Goal: Transaction & Acquisition: Book appointment/travel/reservation

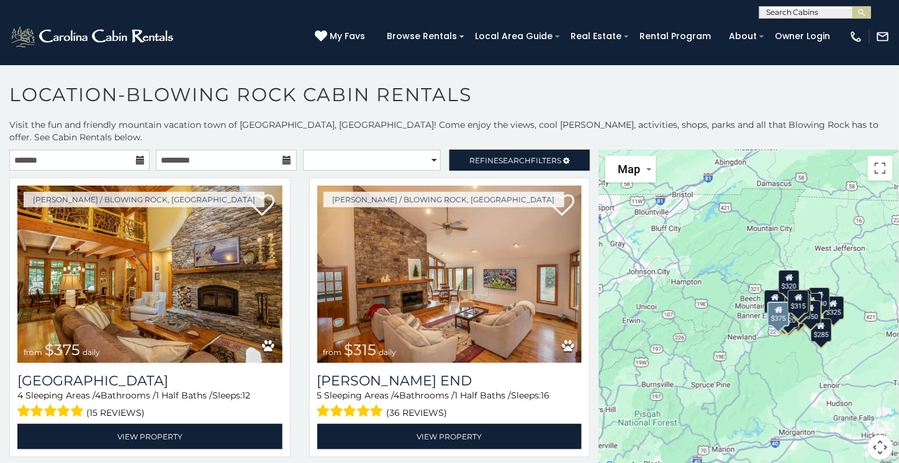
click at [136, 156] on icon at bounding box center [140, 160] width 9 height 9
click at [137, 156] on icon at bounding box center [140, 160] width 9 height 9
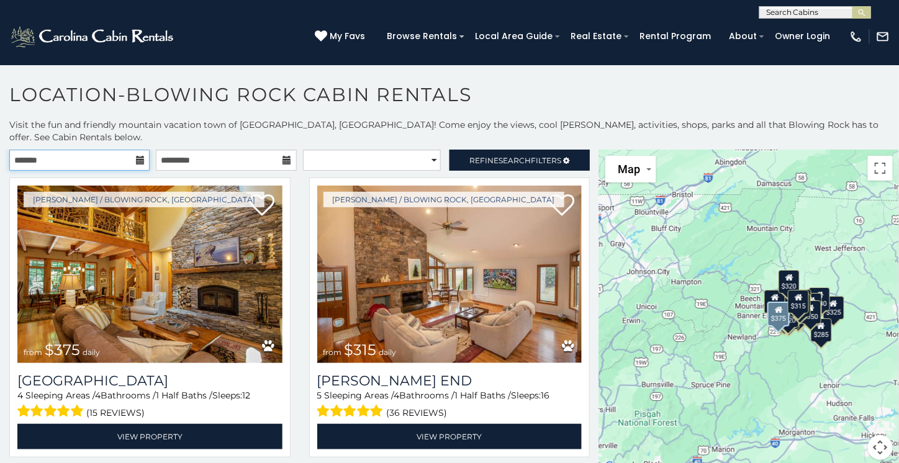
click at [47, 150] on input "text" at bounding box center [79, 160] width 140 height 21
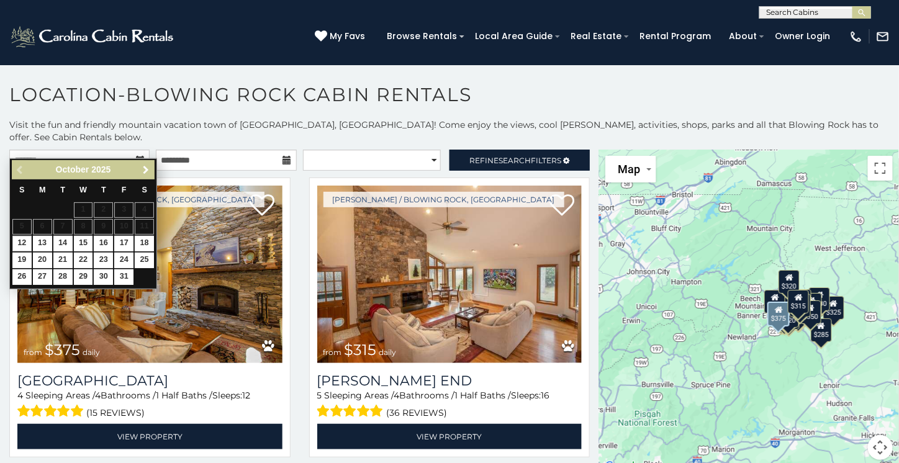
click at [143, 169] on span "Next" at bounding box center [146, 170] width 10 height 10
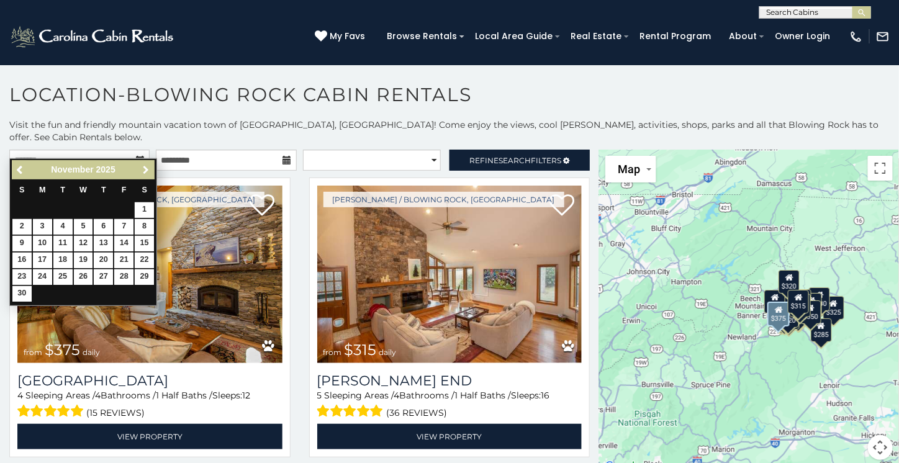
click at [145, 169] on span "Next" at bounding box center [146, 170] width 10 height 10
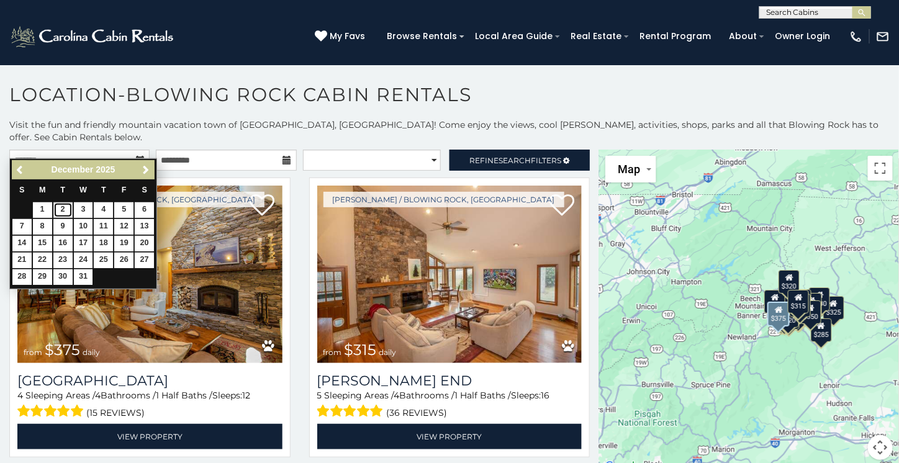
click at [63, 210] on link "2" at bounding box center [62, 210] width 19 height 16
type input "**********"
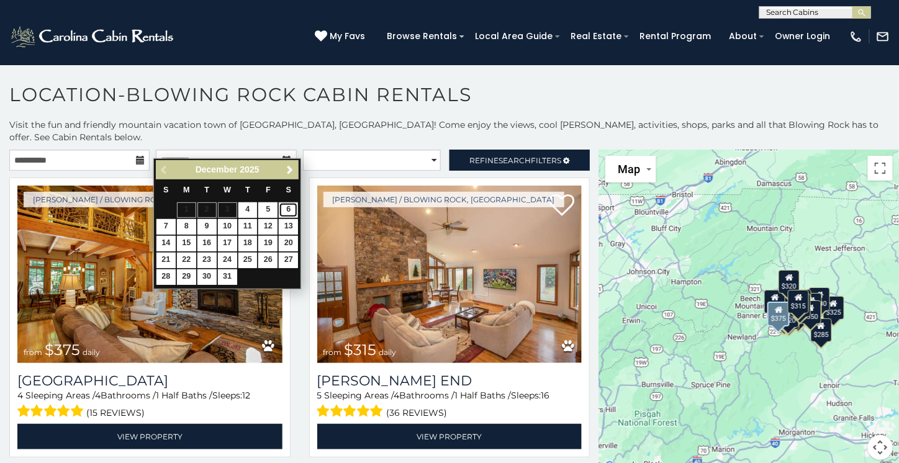
click at [292, 207] on link "6" at bounding box center [288, 210] width 19 height 16
type input "**********"
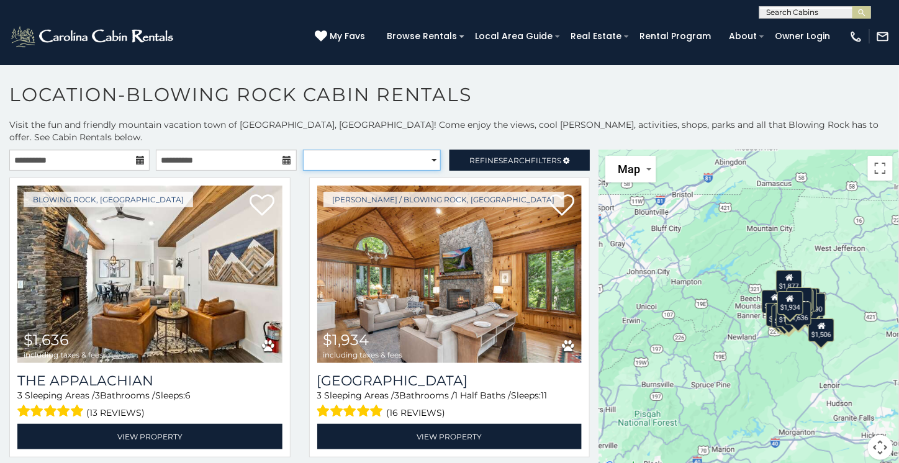
click at [428, 150] on select "**********" at bounding box center [372, 160] width 138 height 21
click at [303, 150] on select "**********" at bounding box center [372, 160] width 138 height 21
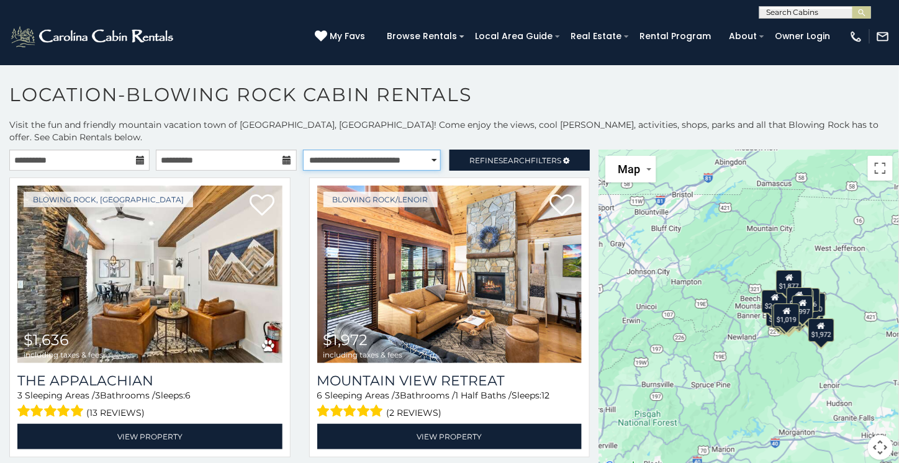
click at [421, 150] on select "**********" at bounding box center [372, 160] width 138 height 21
select select "**********"
click at [303, 150] on select "**********" at bounding box center [372, 160] width 138 height 21
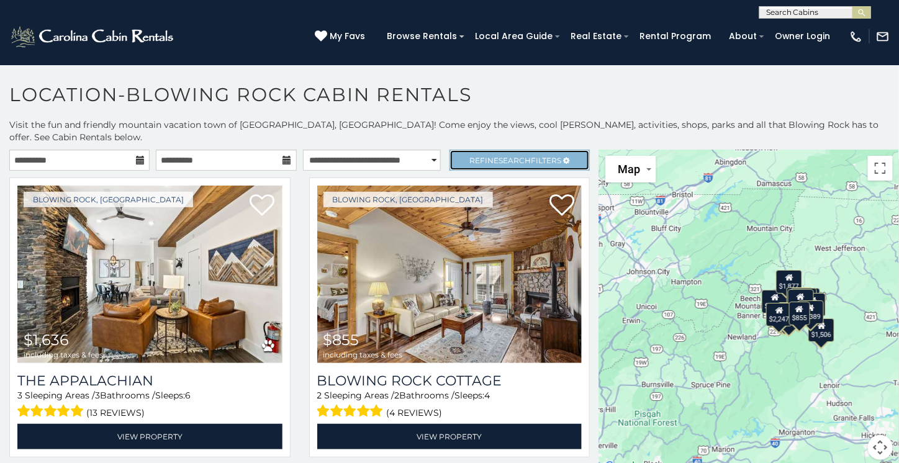
click at [505, 156] on span "Search" at bounding box center [515, 160] width 32 height 9
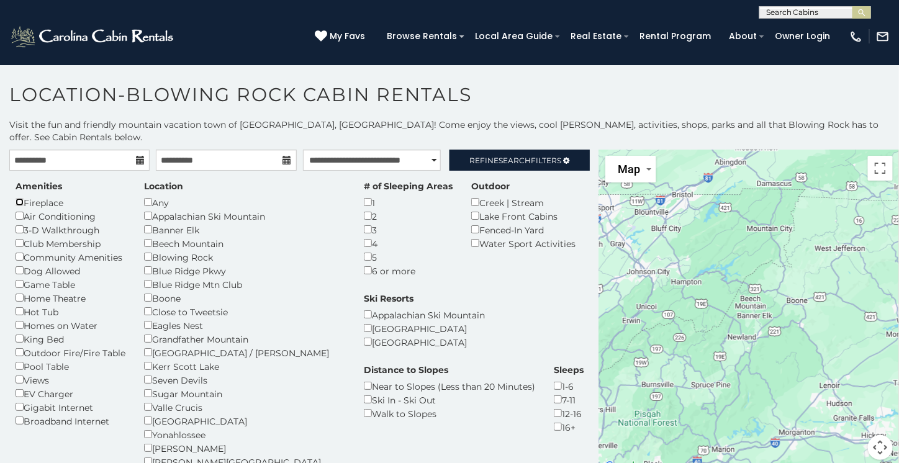
scroll to position [1, 0]
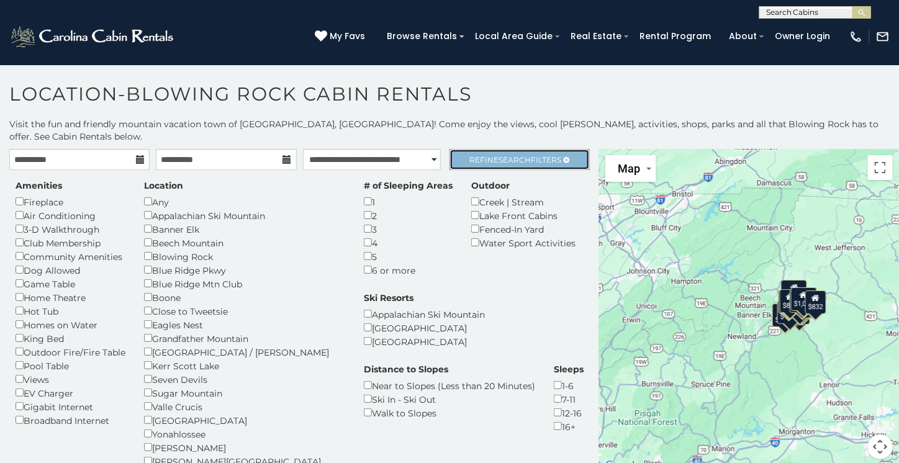
click at [519, 155] on span "Search" at bounding box center [515, 159] width 32 height 9
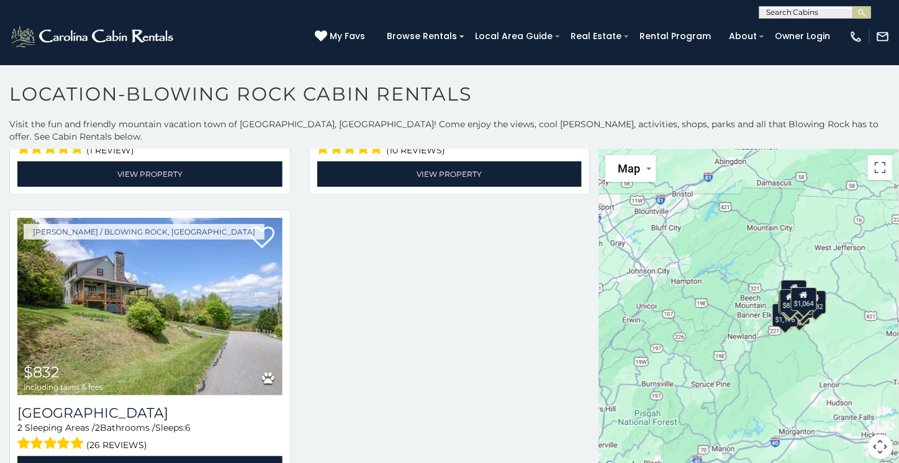
scroll to position [11, 0]
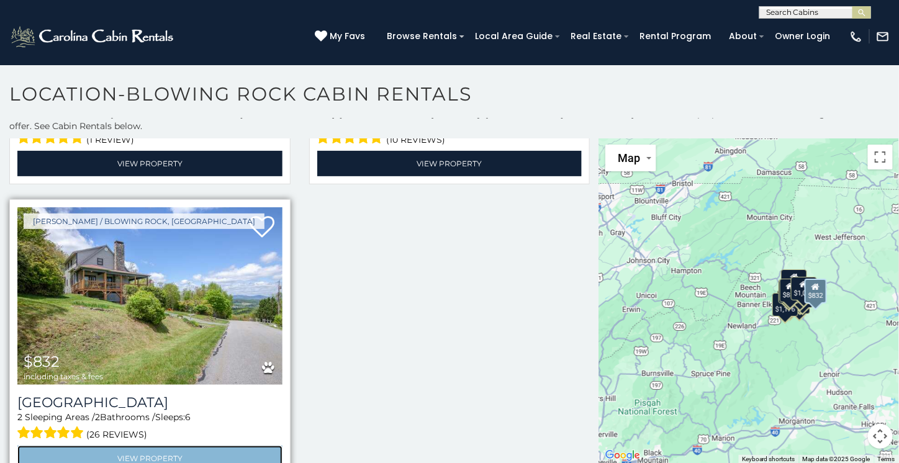
click at [161, 446] on link "View Property" at bounding box center [149, 458] width 265 height 25
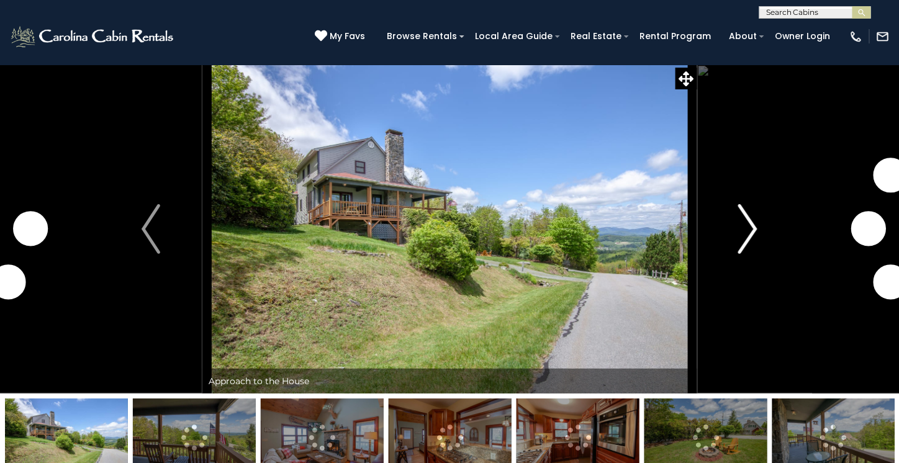
click at [754, 228] on img "Next" at bounding box center [748, 229] width 19 height 50
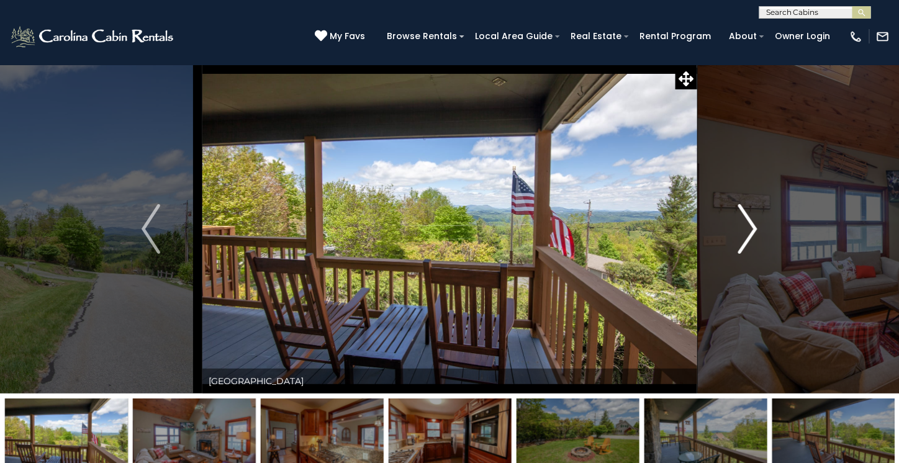
click at [754, 228] on img "Next" at bounding box center [748, 229] width 19 height 50
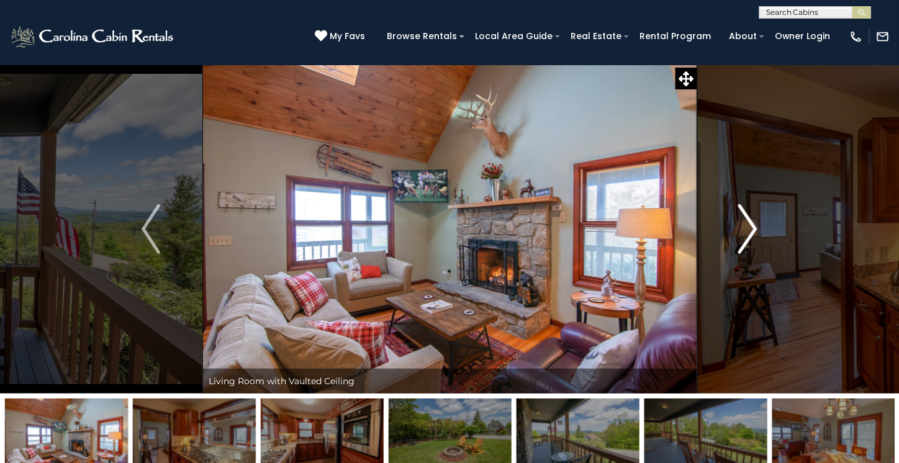
click at [754, 228] on img "Next" at bounding box center [748, 229] width 19 height 50
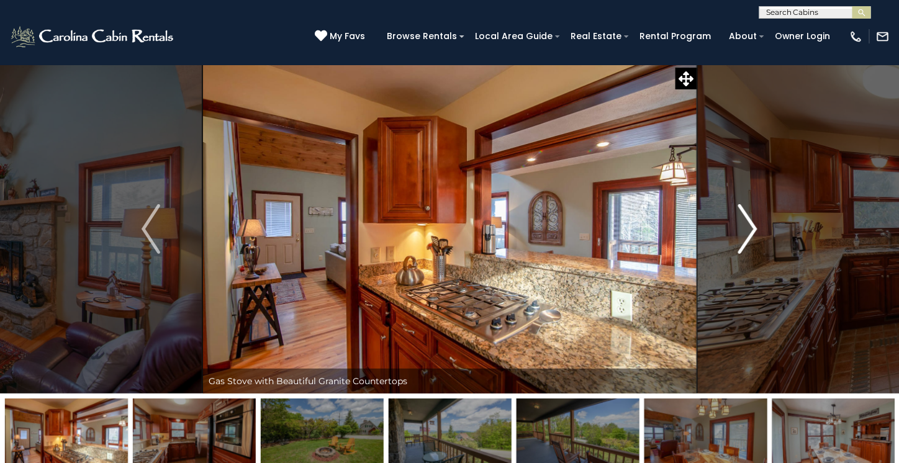
click at [754, 228] on img "Next" at bounding box center [748, 229] width 19 height 50
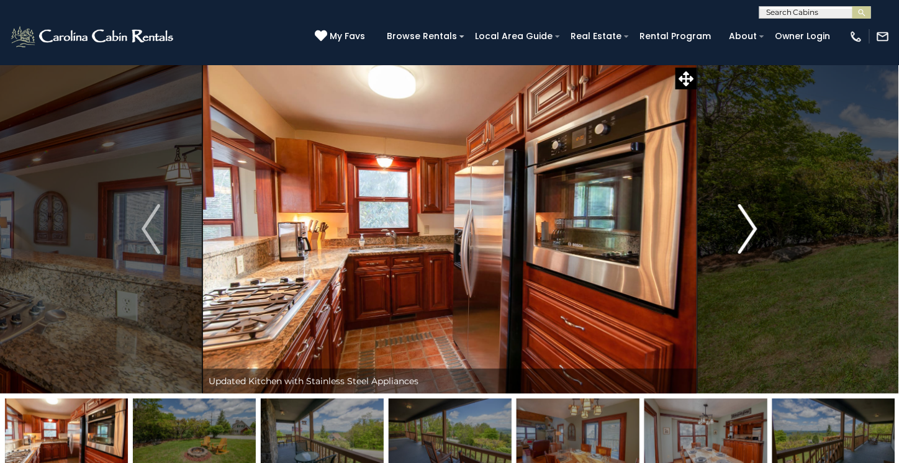
click at [754, 228] on img "Next" at bounding box center [748, 229] width 19 height 50
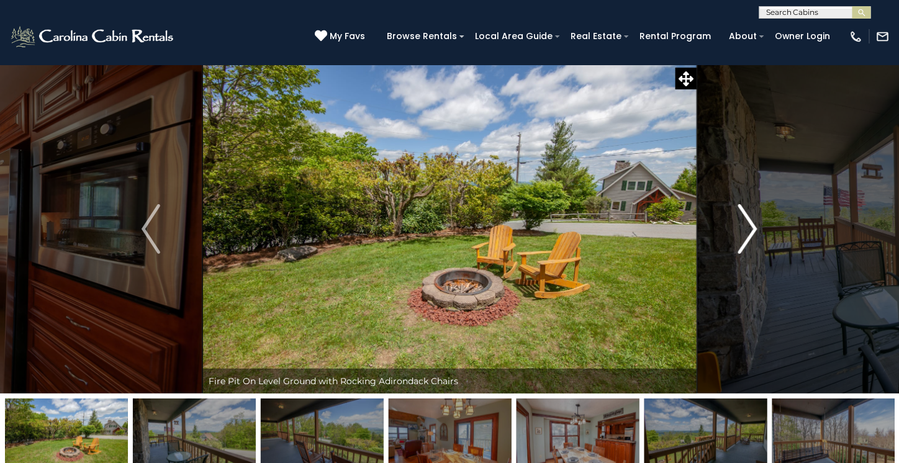
click at [754, 228] on img "Next" at bounding box center [748, 229] width 19 height 50
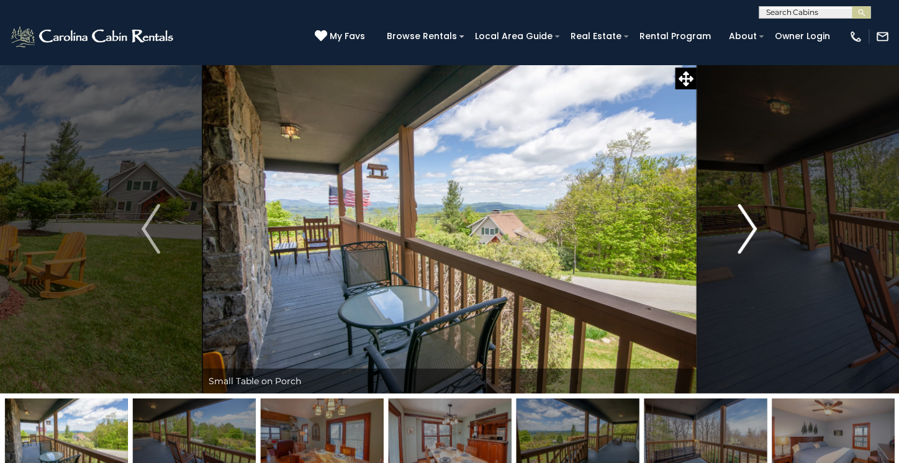
click at [754, 228] on img "Next" at bounding box center [748, 229] width 19 height 50
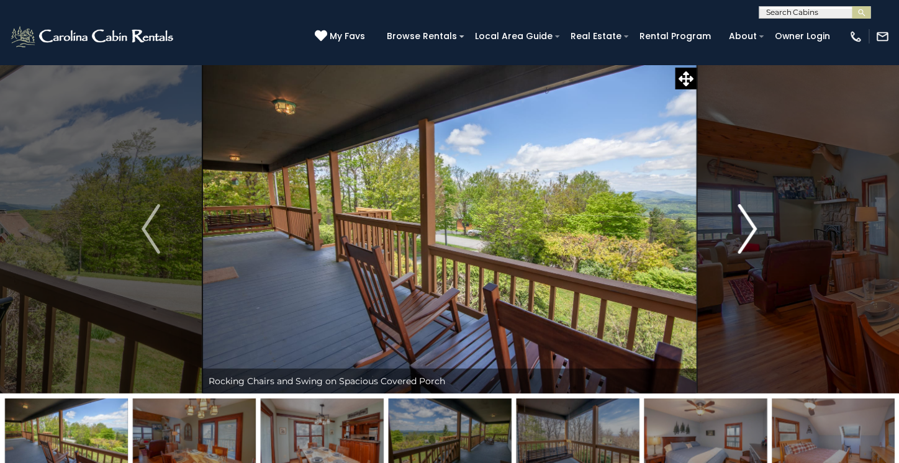
click at [754, 228] on img "Next" at bounding box center [748, 229] width 19 height 50
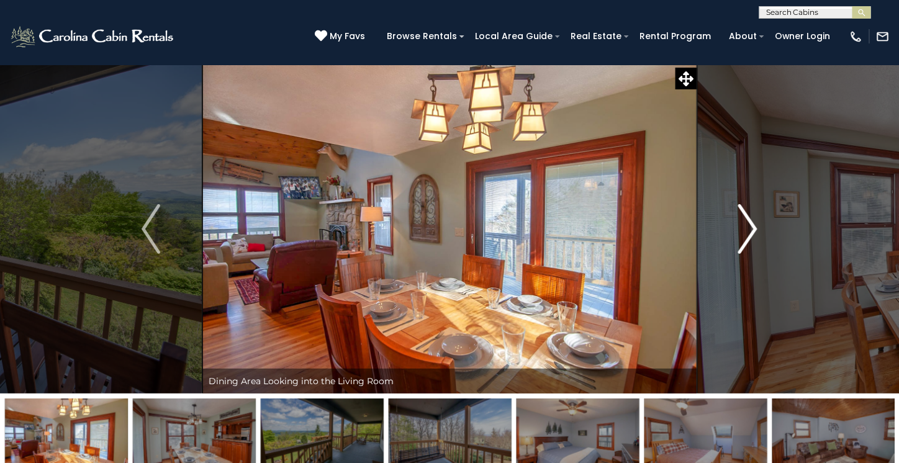
click at [754, 228] on img "Next" at bounding box center [748, 229] width 19 height 50
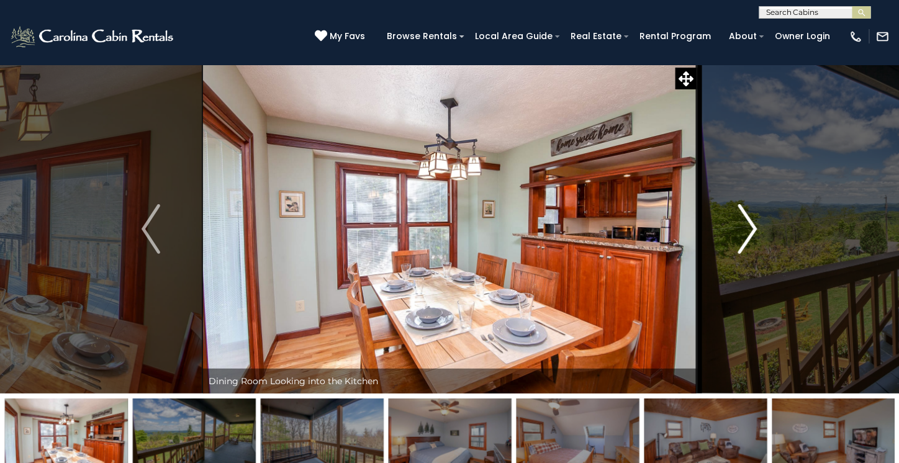
click at [754, 228] on img "Next" at bounding box center [748, 229] width 19 height 50
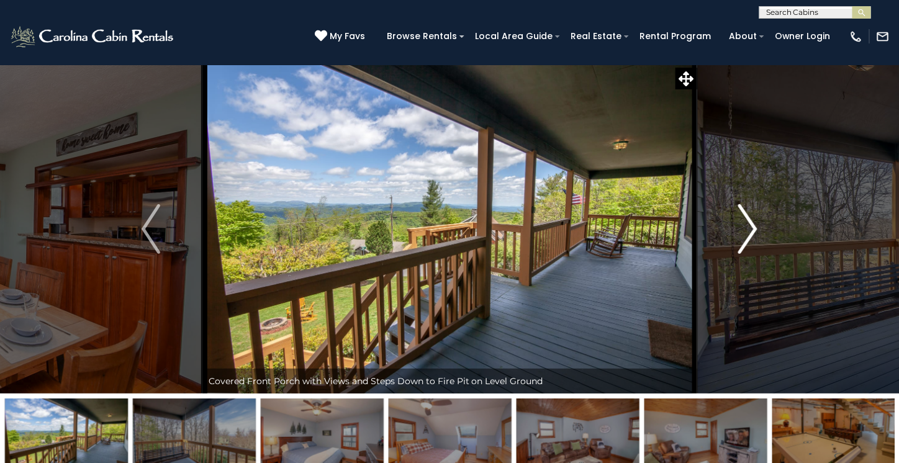
click at [754, 228] on img "Next" at bounding box center [748, 229] width 19 height 50
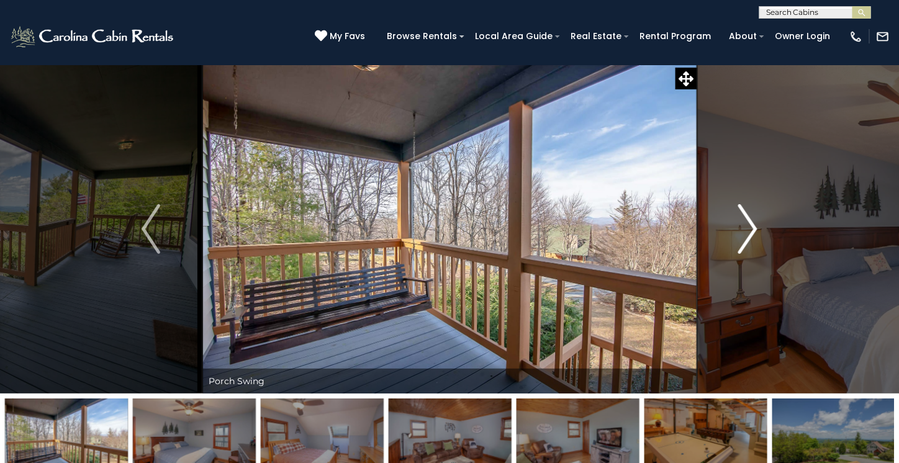
click at [754, 228] on img "Next" at bounding box center [748, 229] width 19 height 50
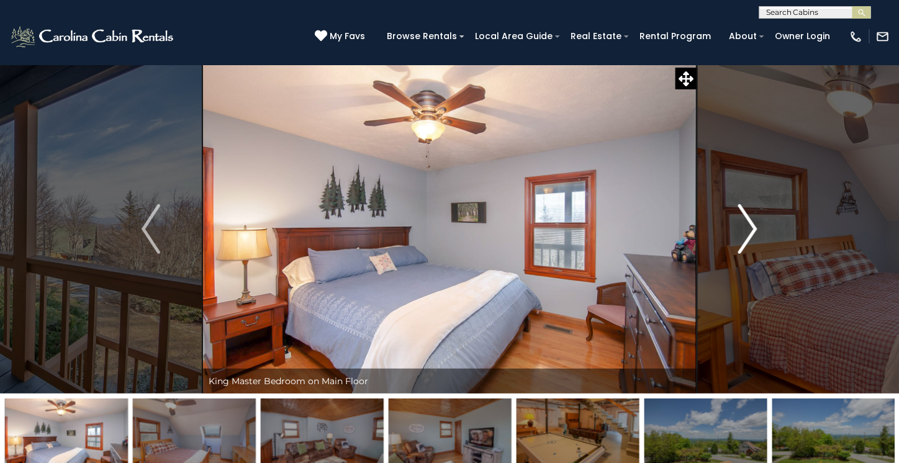
click at [754, 228] on img "Next" at bounding box center [748, 229] width 19 height 50
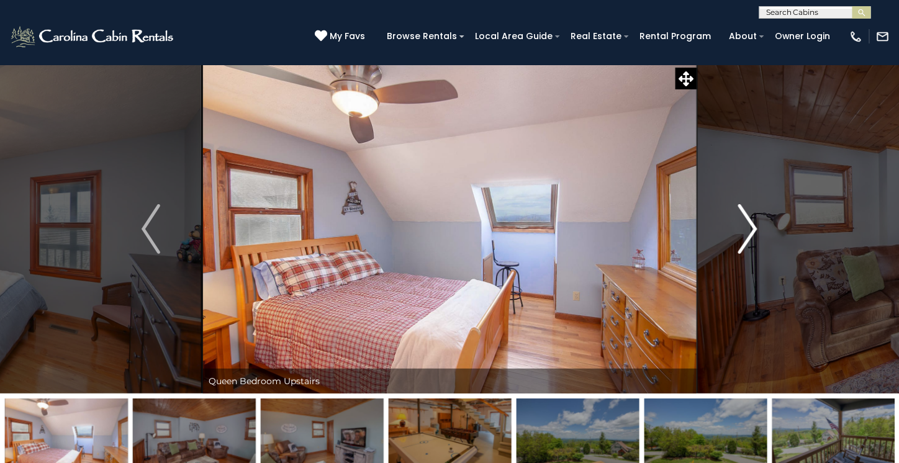
click at [754, 228] on img "Next" at bounding box center [748, 229] width 19 height 50
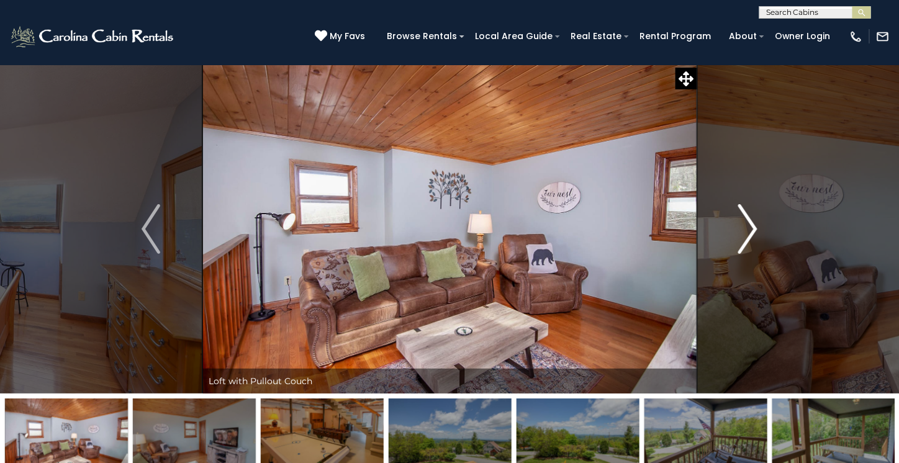
click at [754, 228] on img "Next" at bounding box center [748, 229] width 19 height 50
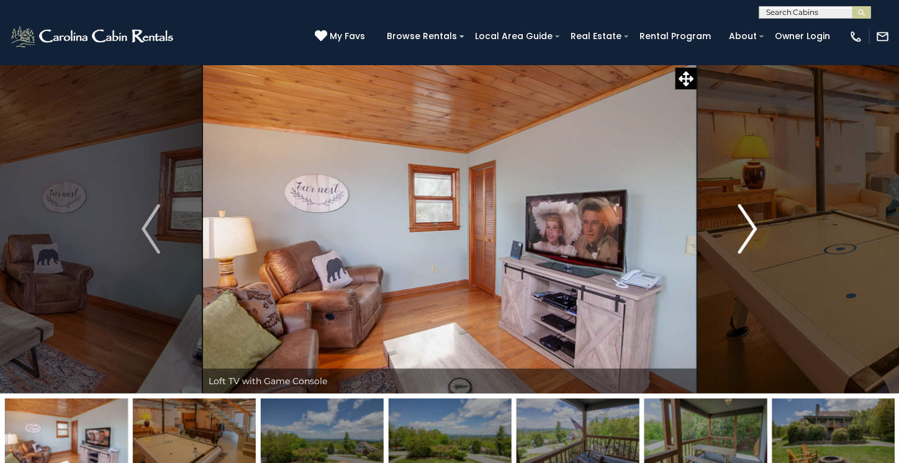
click at [754, 228] on img "Next" at bounding box center [748, 229] width 19 height 50
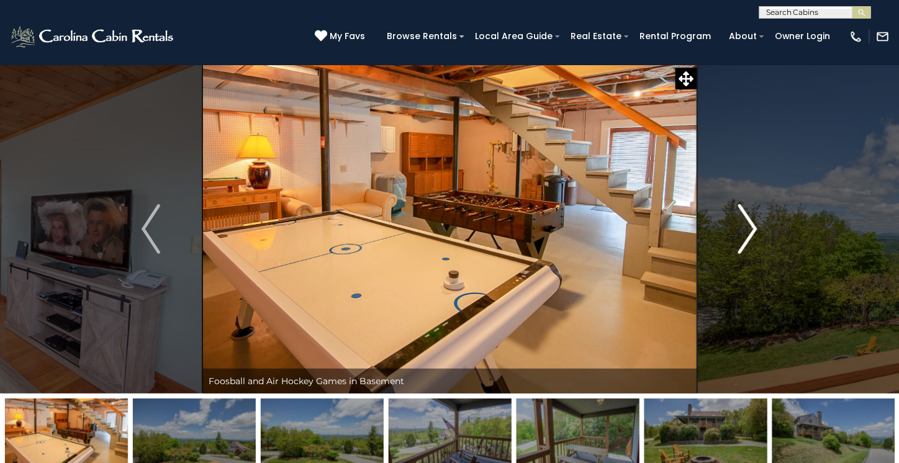
click at [754, 228] on img "Next" at bounding box center [748, 229] width 19 height 50
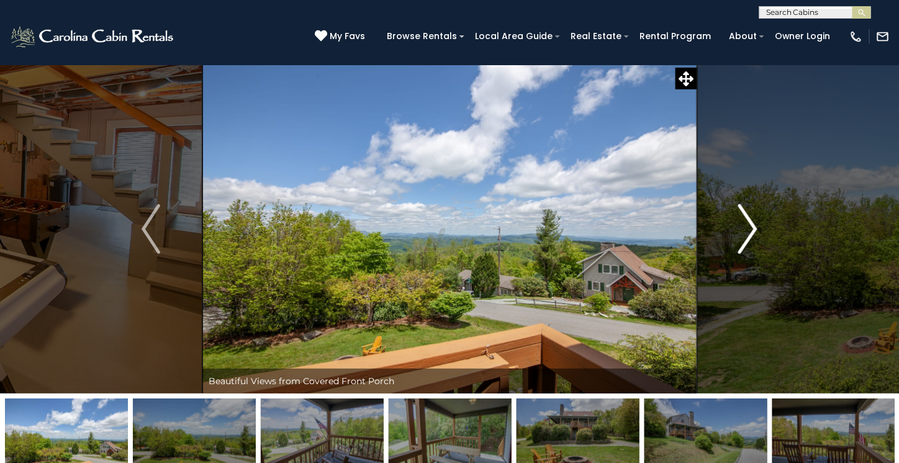
click at [754, 228] on img "Next" at bounding box center [748, 229] width 19 height 50
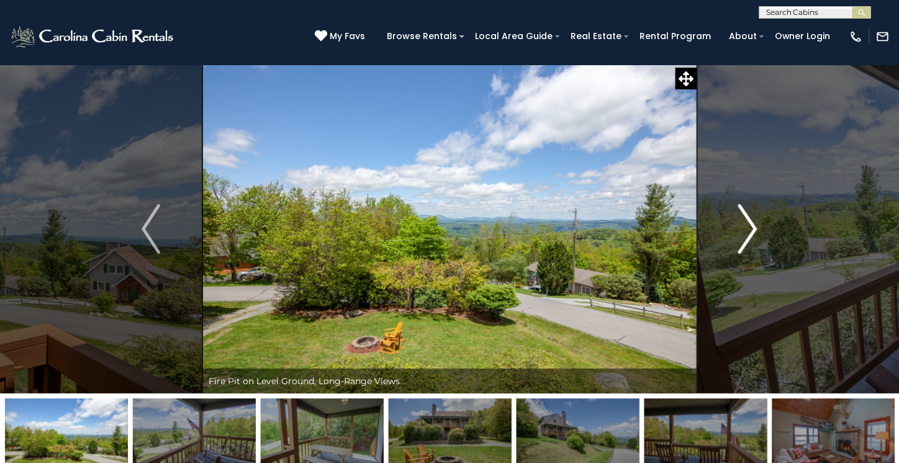
click at [754, 228] on img "Next" at bounding box center [748, 229] width 19 height 50
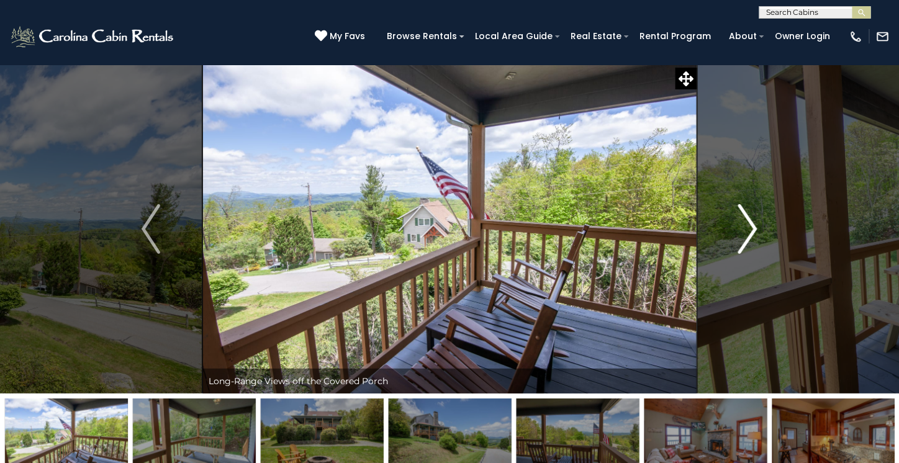
click at [754, 228] on img "Next" at bounding box center [748, 229] width 19 height 50
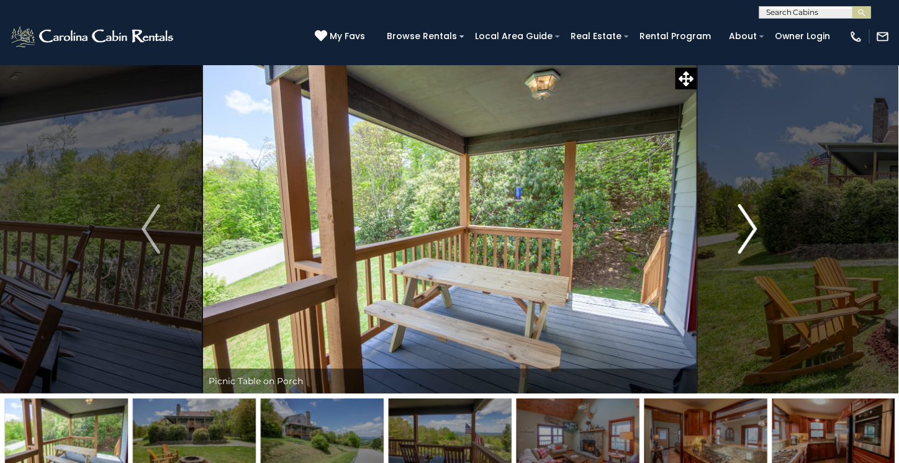
click at [754, 228] on img "Next" at bounding box center [748, 229] width 19 height 50
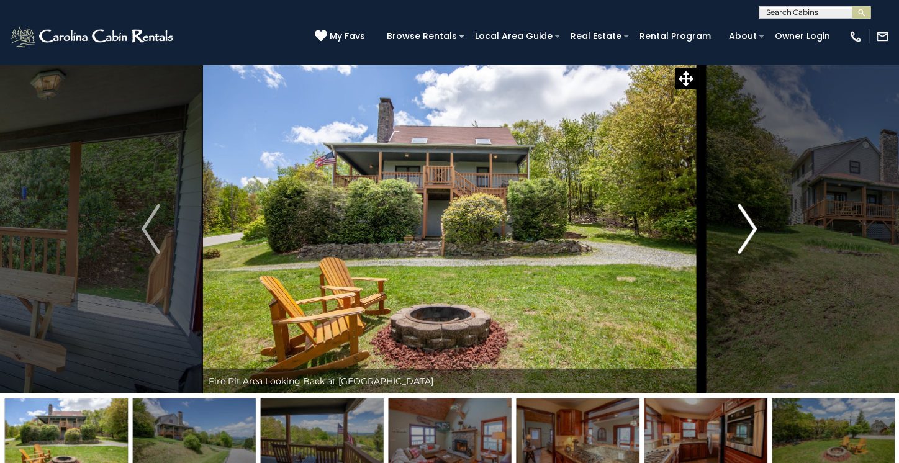
click at [754, 228] on img "Next" at bounding box center [748, 229] width 19 height 50
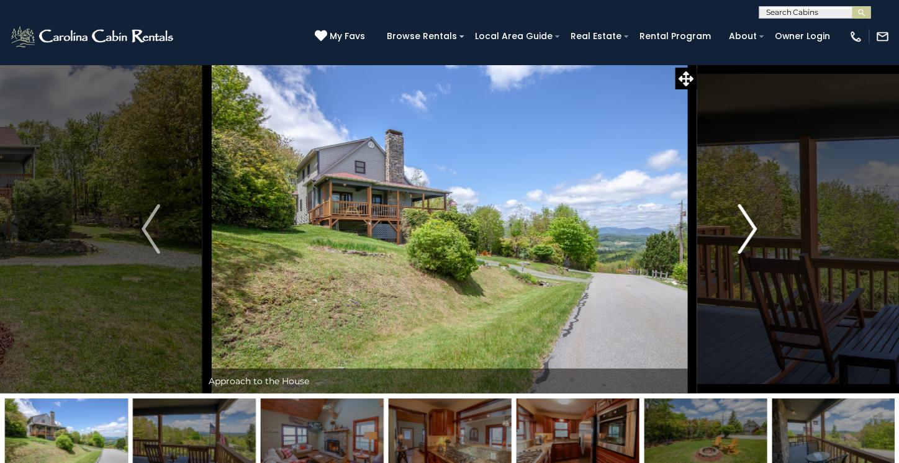
click at [754, 228] on img "Next" at bounding box center [748, 229] width 19 height 50
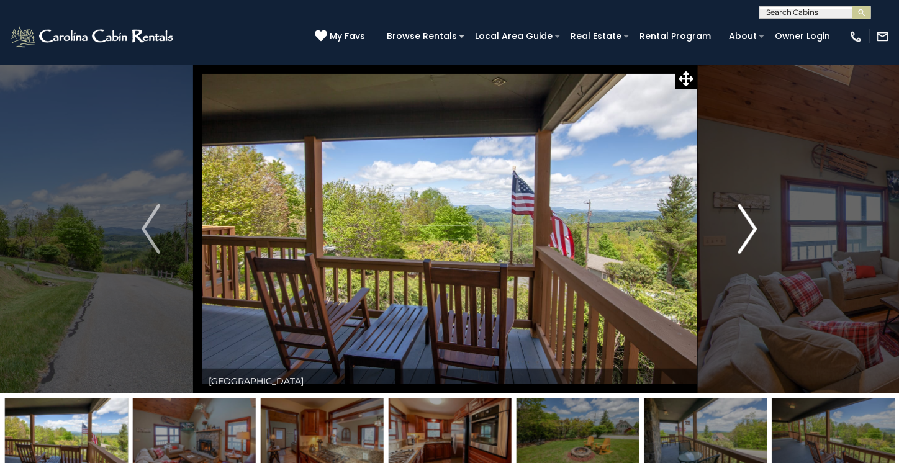
click at [754, 228] on img "Next" at bounding box center [748, 229] width 19 height 50
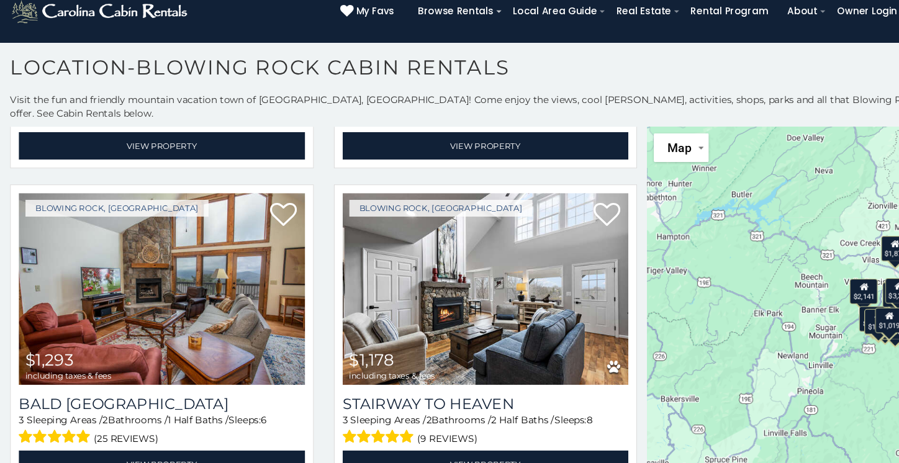
scroll to position [1473, 0]
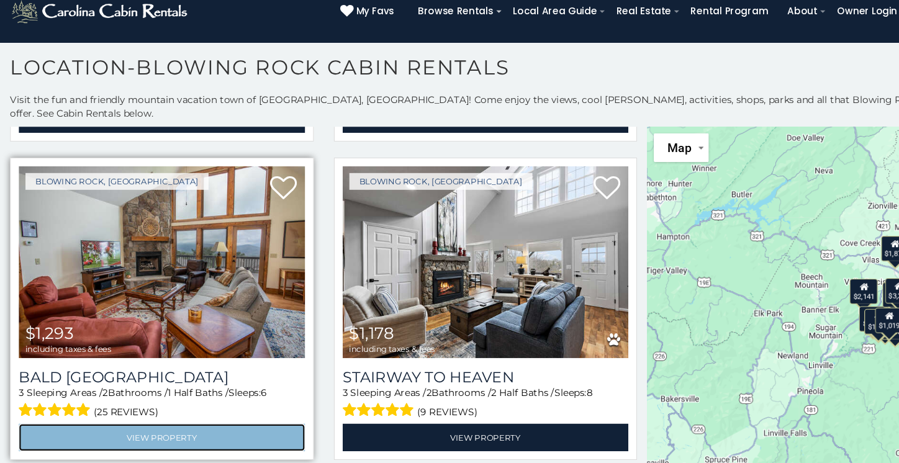
click at [223, 418] on link "View Property" at bounding box center [149, 430] width 265 height 25
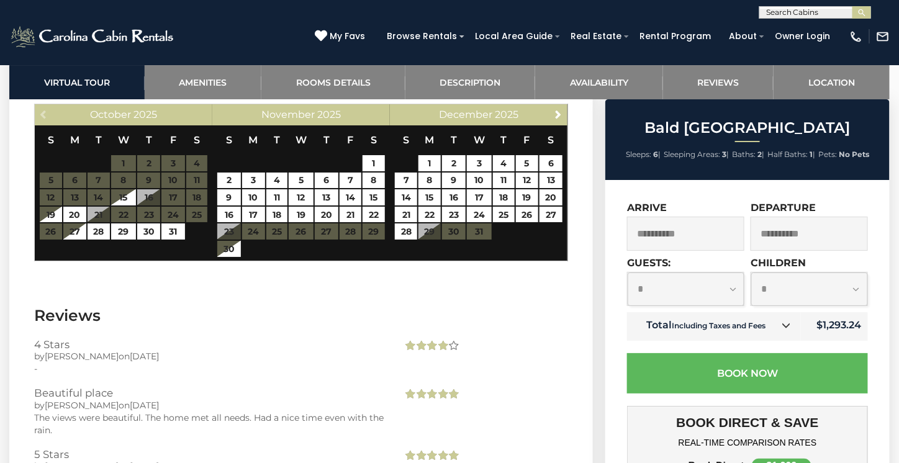
scroll to position [2979, 0]
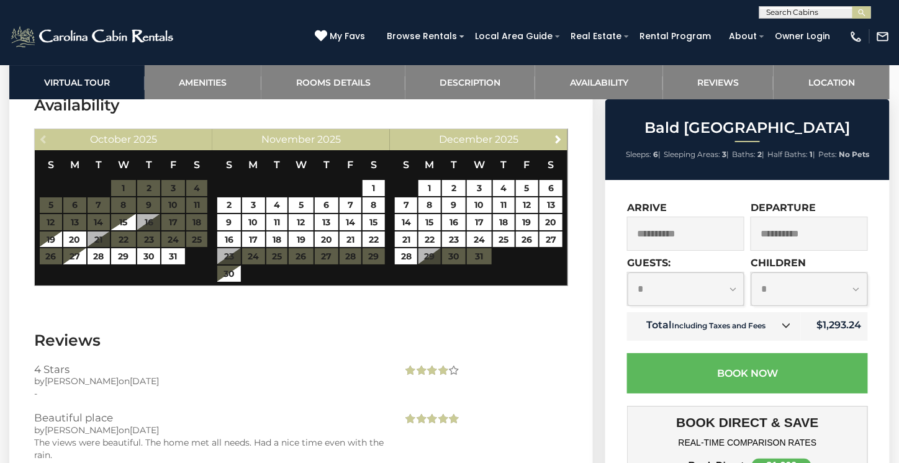
click at [732, 289] on select "**********" at bounding box center [685, 289] width 117 height 34
select select "*"
click at [627, 272] on select "**********" at bounding box center [685, 289] width 117 height 34
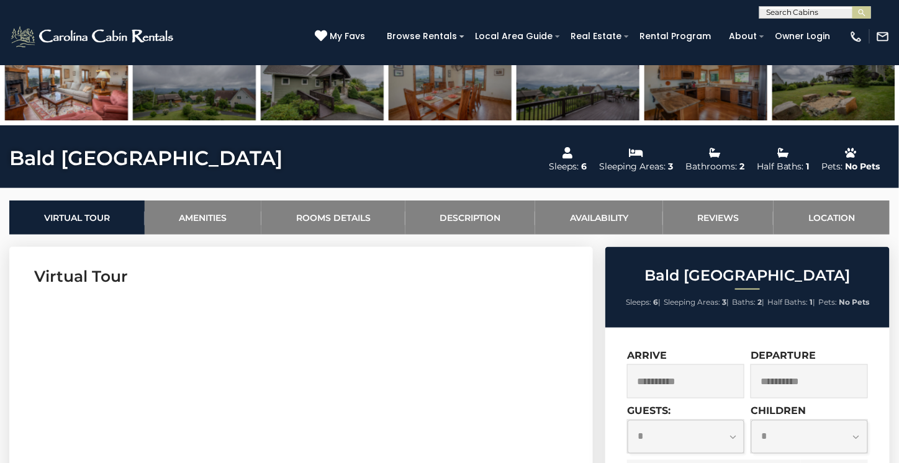
scroll to position [422, 0]
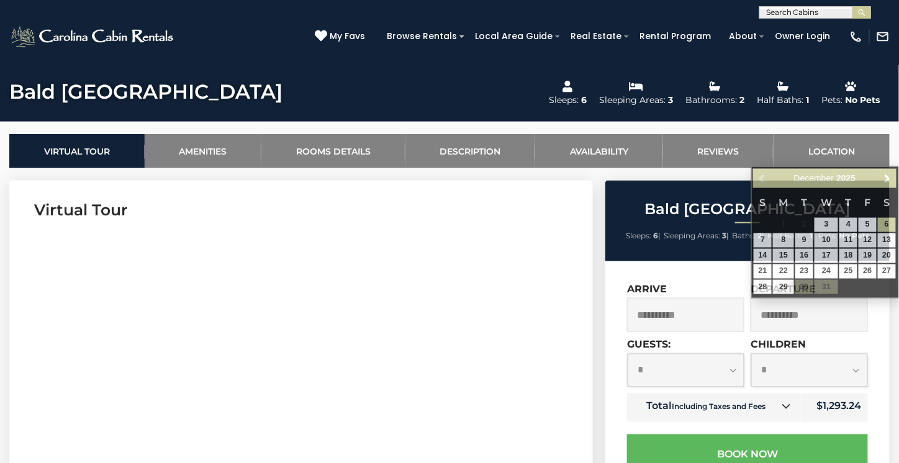
click at [842, 317] on input "**********" at bounding box center [808, 315] width 117 height 34
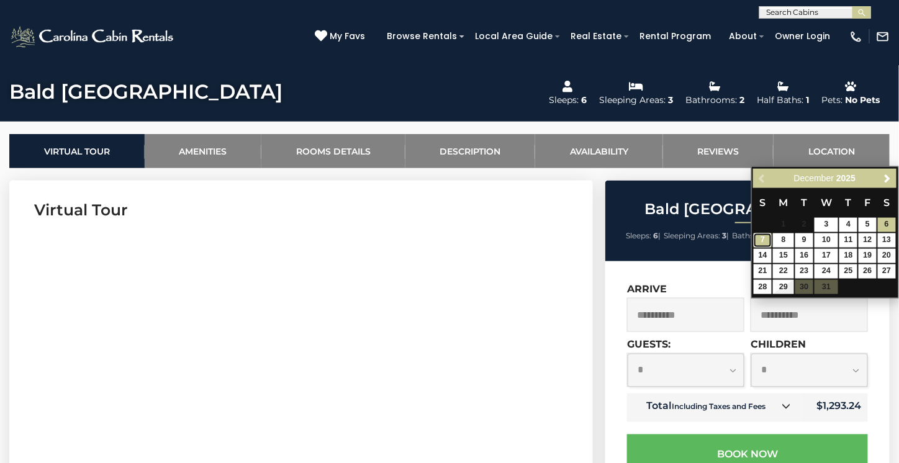
click at [760, 241] on link "7" at bounding box center [762, 240] width 18 height 14
type input "**********"
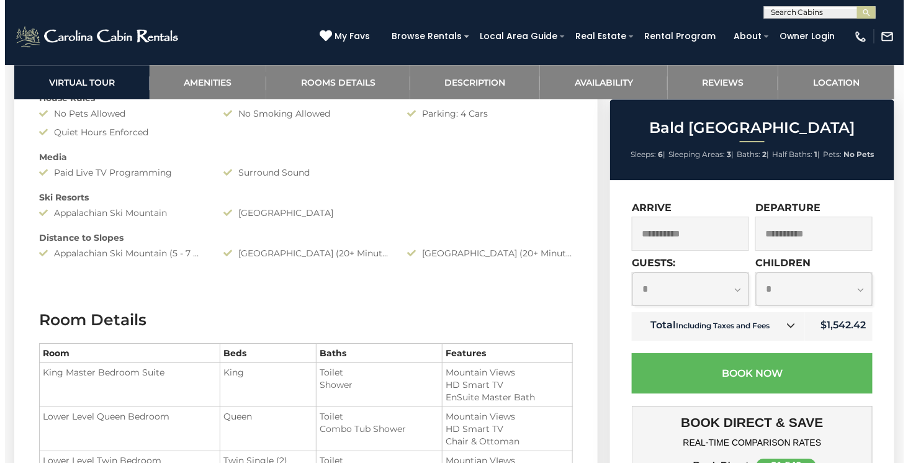
scroll to position [1216, 0]
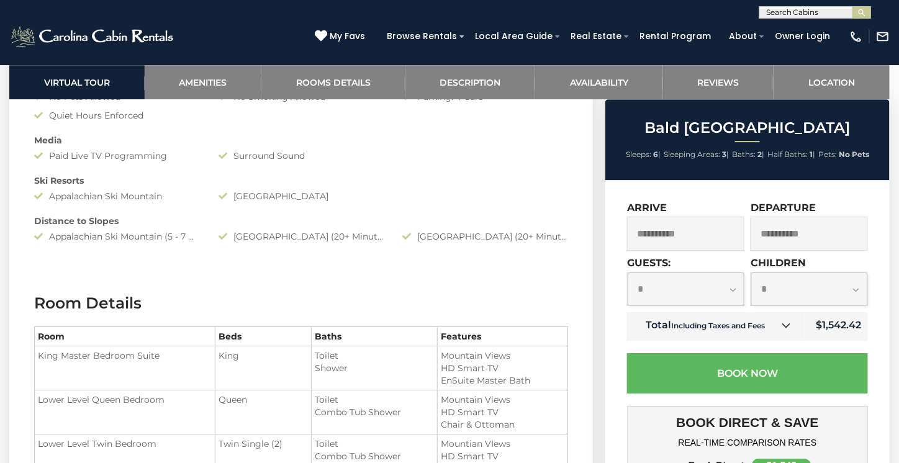
click at [788, 327] on icon at bounding box center [785, 325] width 9 height 9
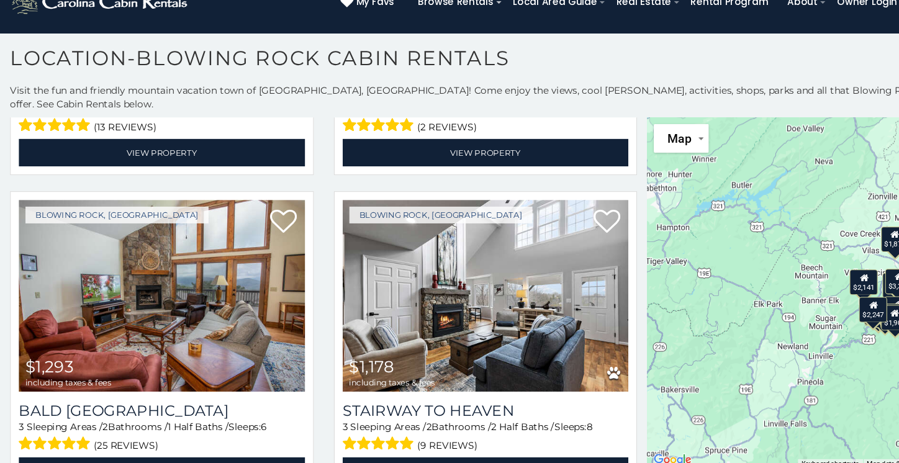
scroll to position [1450, 0]
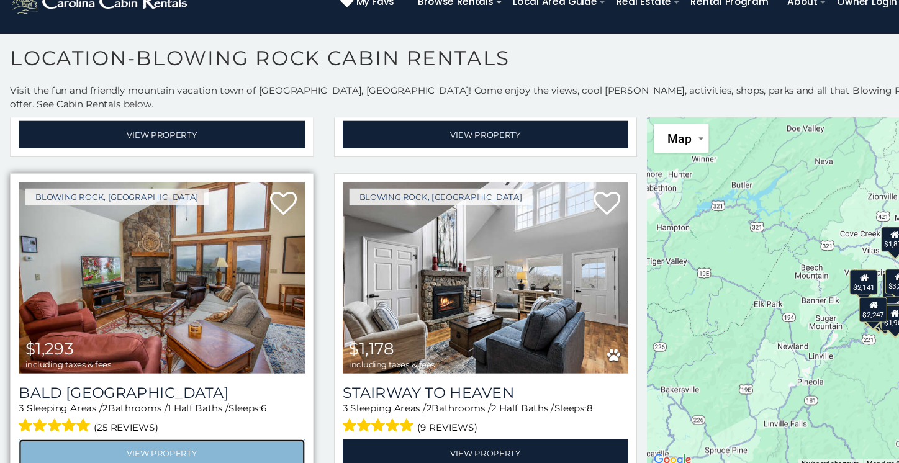
click at [151, 441] on link "View Property" at bounding box center [149, 453] width 265 height 25
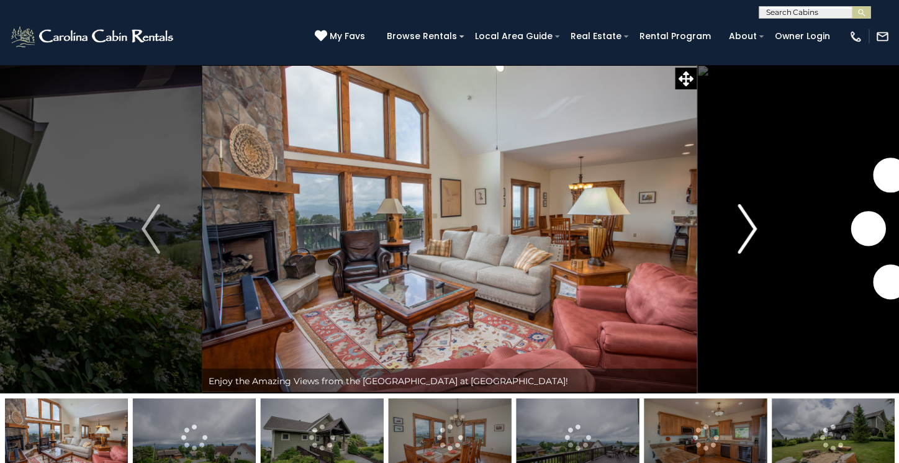
click at [752, 230] on img "Next" at bounding box center [748, 229] width 19 height 50
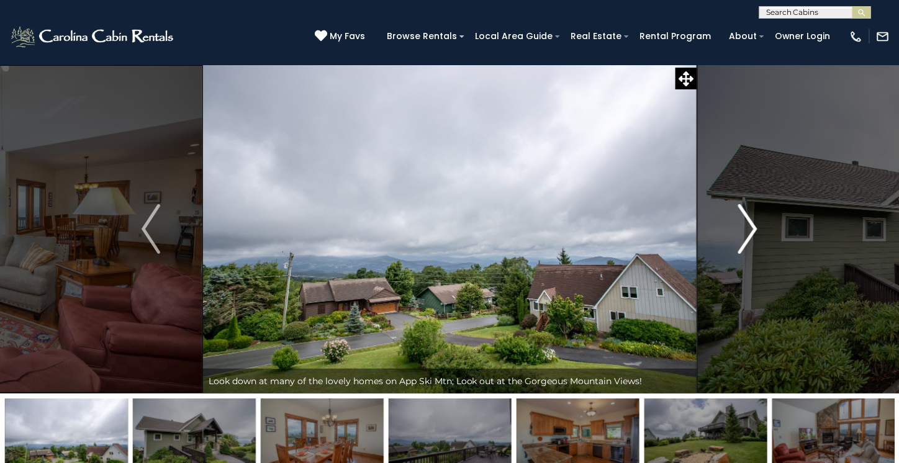
click at [752, 230] on img "Next" at bounding box center [748, 229] width 19 height 50
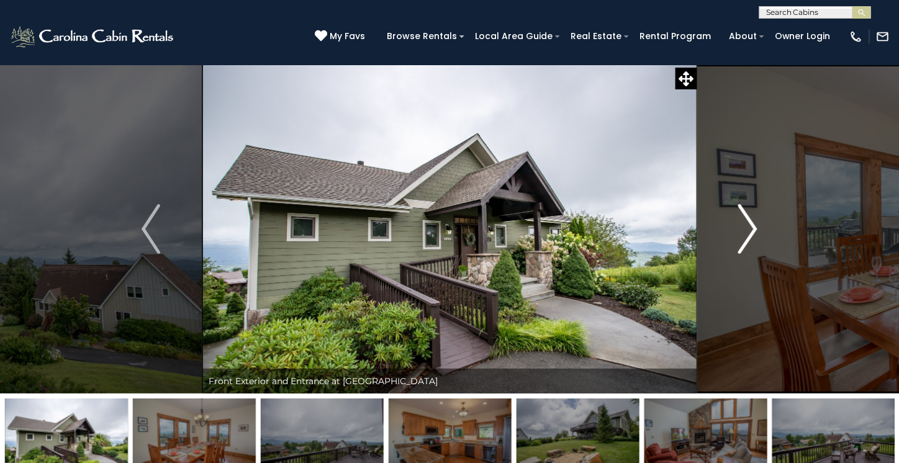
click at [752, 230] on img "Next" at bounding box center [748, 229] width 19 height 50
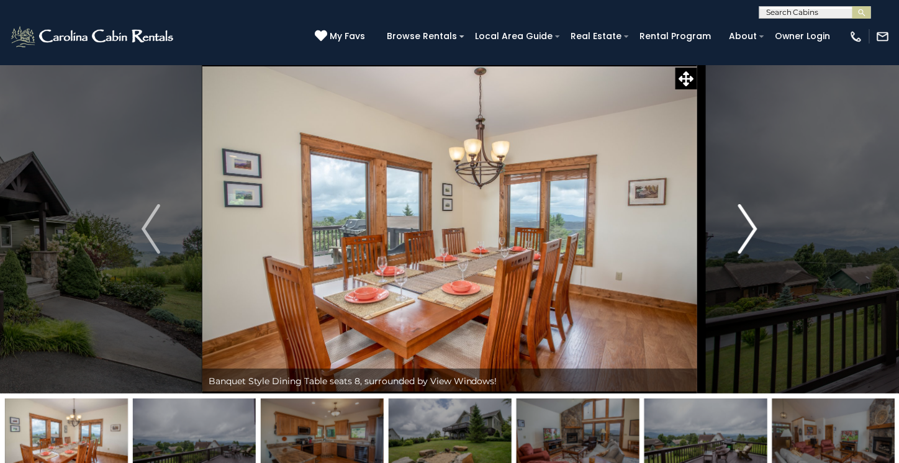
click at [752, 230] on img "Next" at bounding box center [748, 229] width 19 height 50
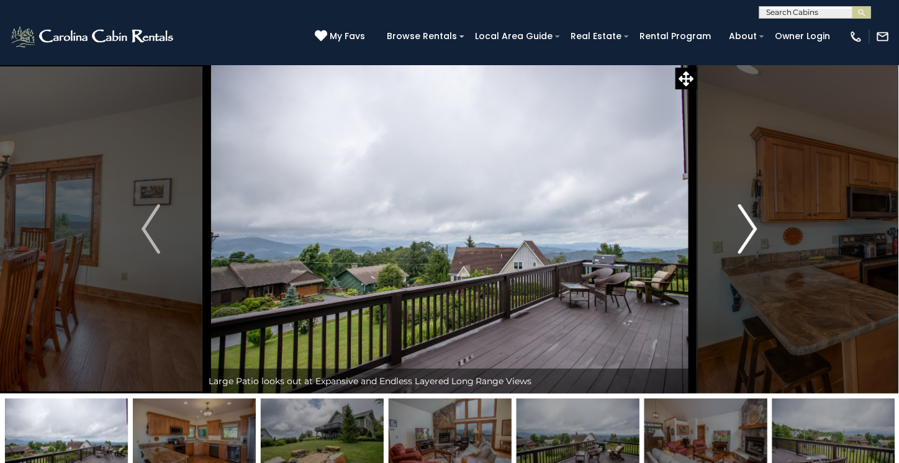
click at [752, 230] on img "Next" at bounding box center [748, 229] width 19 height 50
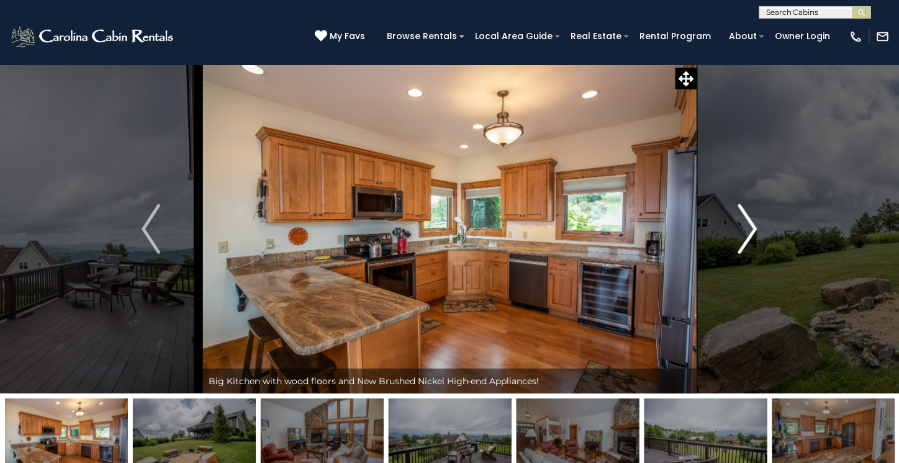
click at [752, 230] on img "Next" at bounding box center [748, 229] width 19 height 50
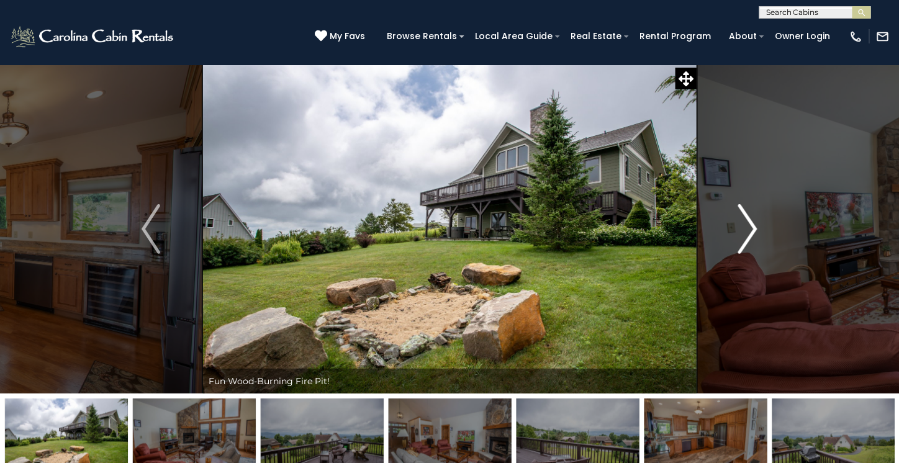
click at [752, 230] on img "Next" at bounding box center [748, 229] width 19 height 50
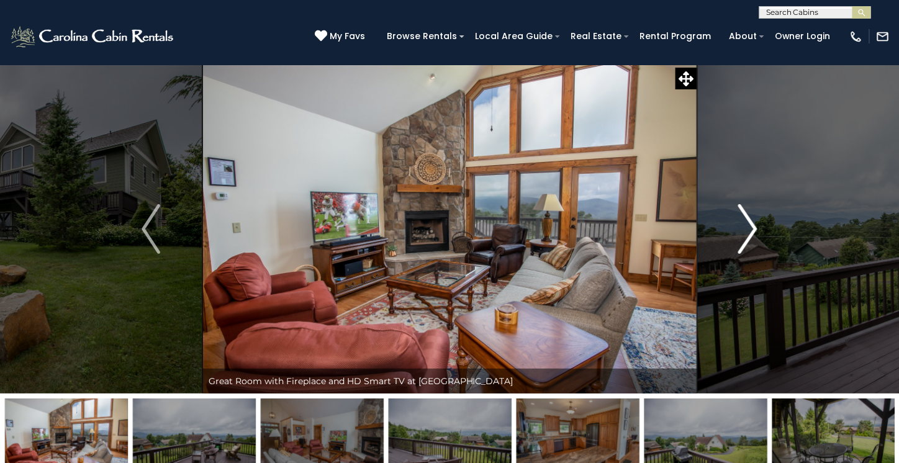
click at [752, 230] on img "Next" at bounding box center [748, 229] width 19 height 50
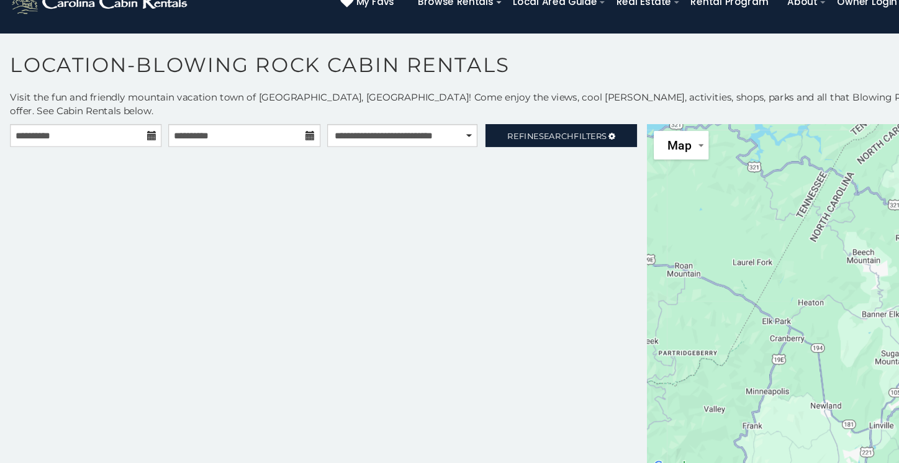
scroll to position [6, 0]
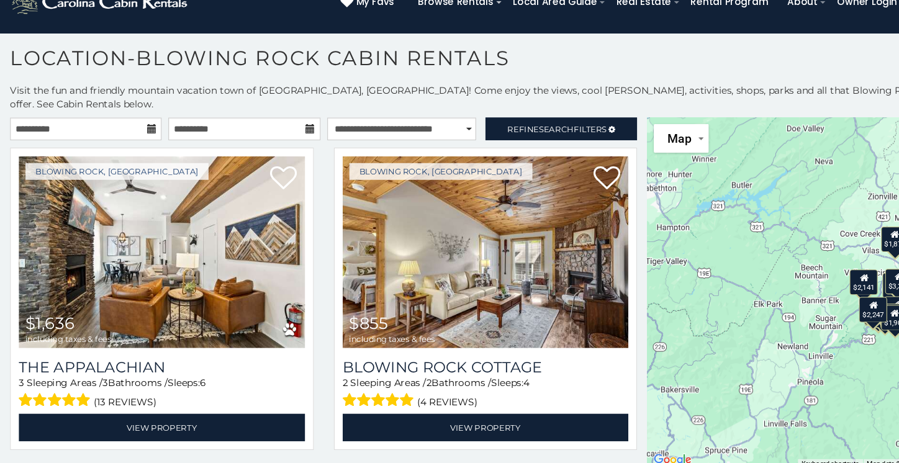
click at [284, 150] on icon at bounding box center [287, 154] width 9 height 9
click at [283, 150] on icon at bounding box center [287, 154] width 9 height 9
click at [137, 150] on icon at bounding box center [140, 154] width 9 height 9
click at [508, 150] on span "Search" at bounding box center [515, 154] width 32 height 9
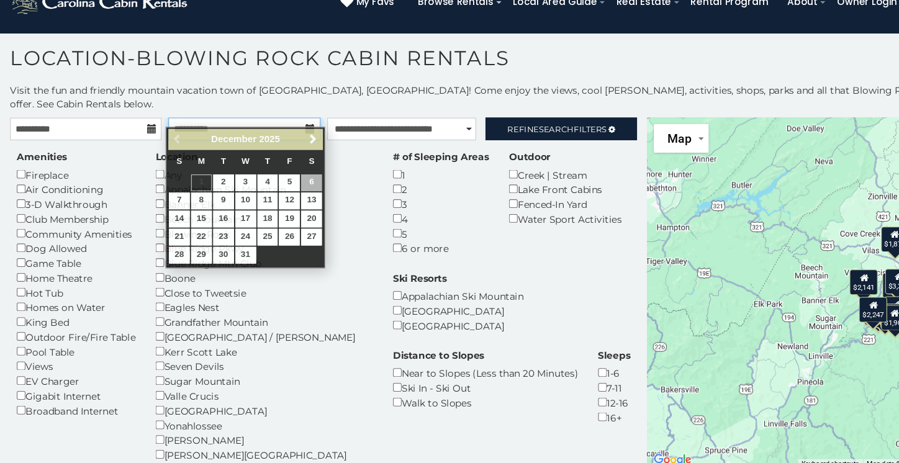
click at [242, 145] on input "**********" at bounding box center [226, 153] width 140 height 21
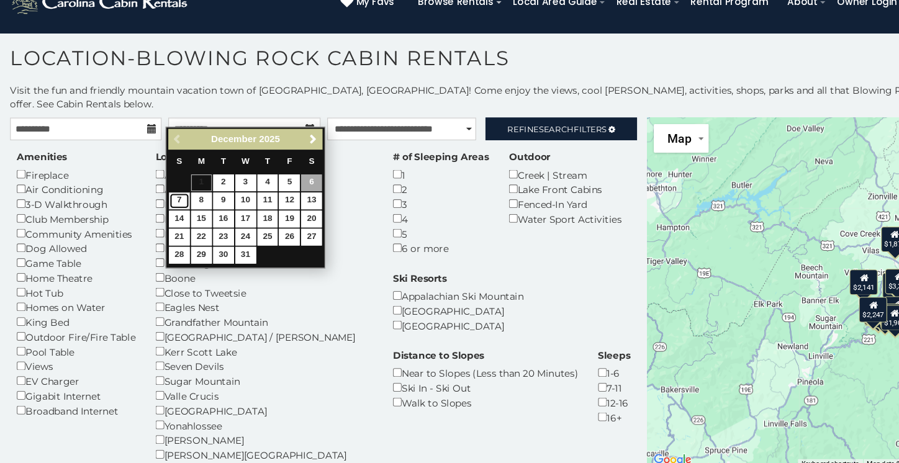
click at [168, 216] on link "7" at bounding box center [165, 221] width 19 height 16
type input "**********"
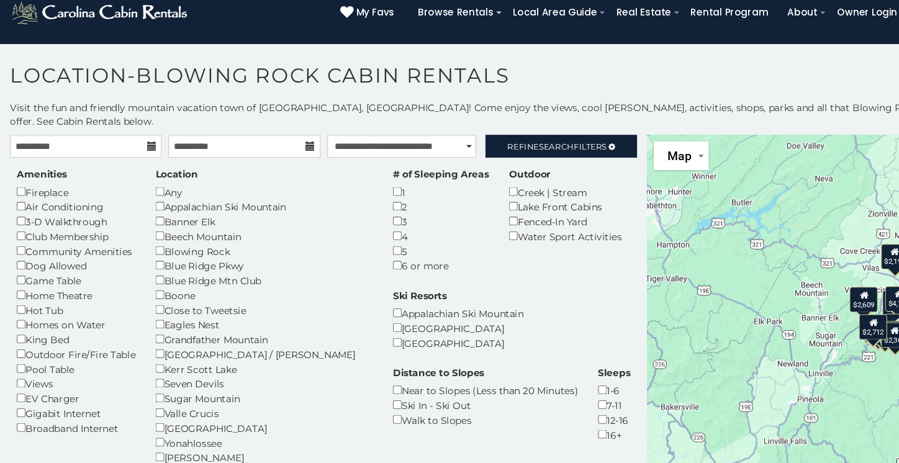
scroll to position [6, 0]
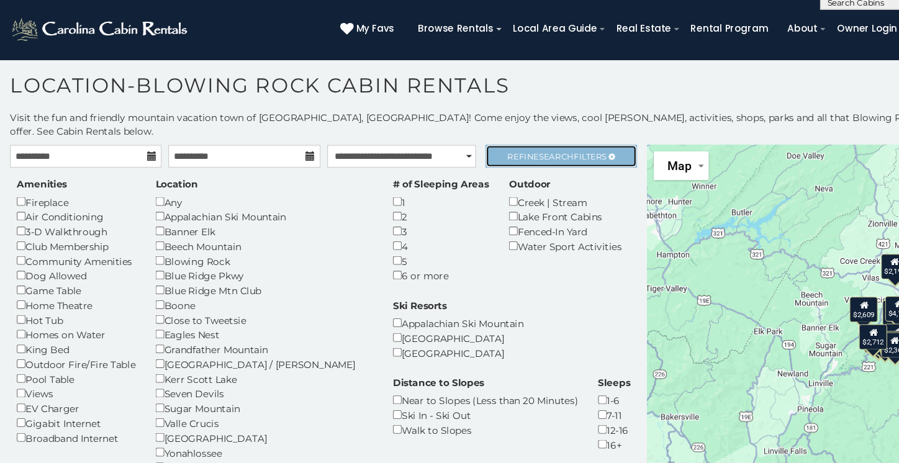
click at [536, 143] on link "Refine Search Filters" at bounding box center [519, 153] width 140 height 21
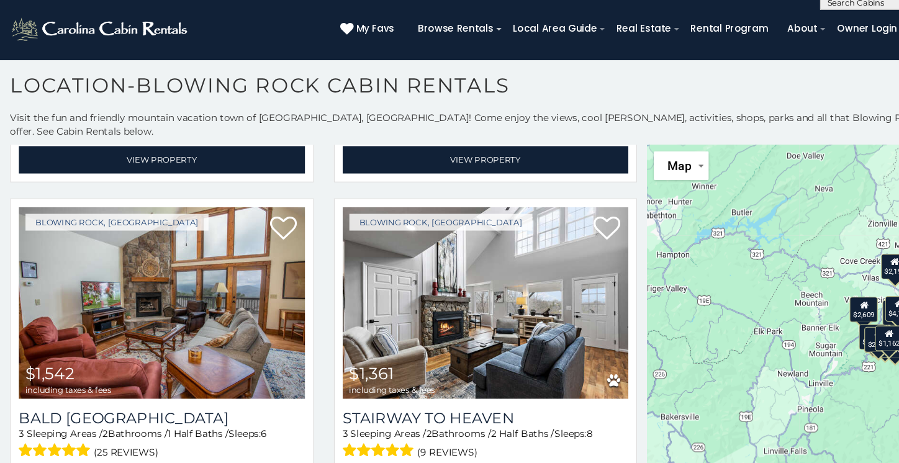
scroll to position [1539, 0]
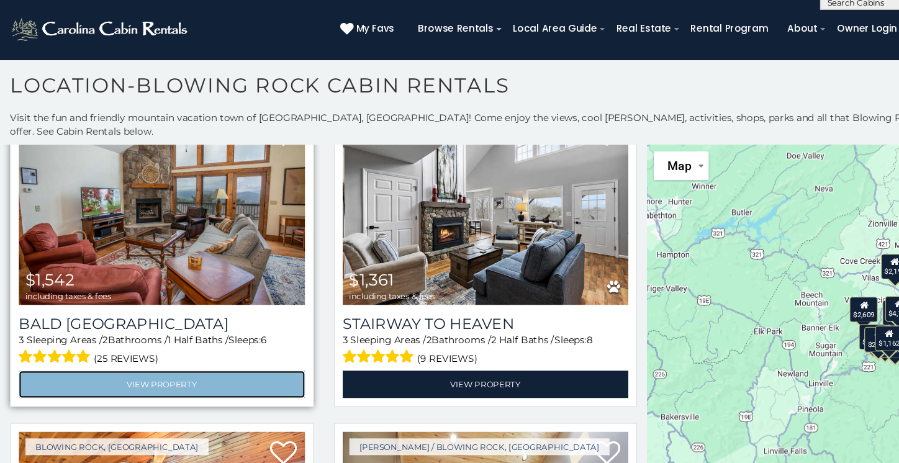
click at [205, 353] on link "View Property" at bounding box center [149, 365] width 265 height 25
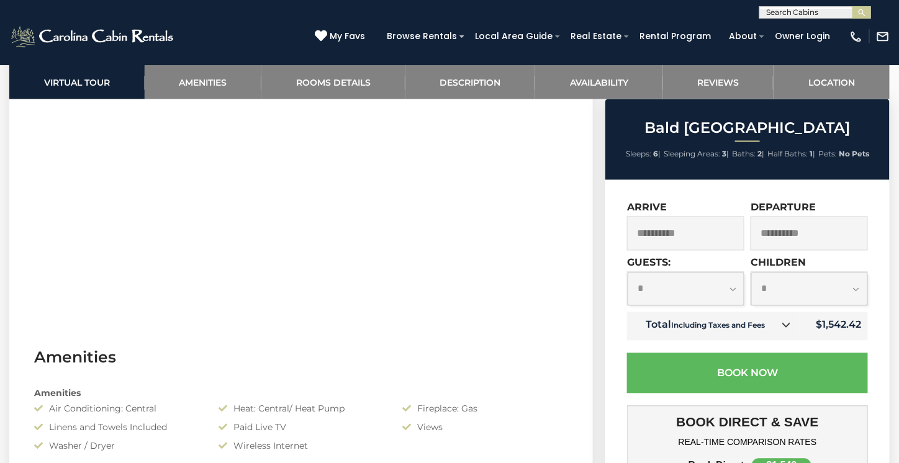
scroll to position [670, 0]
